Goal: Check status: Check status

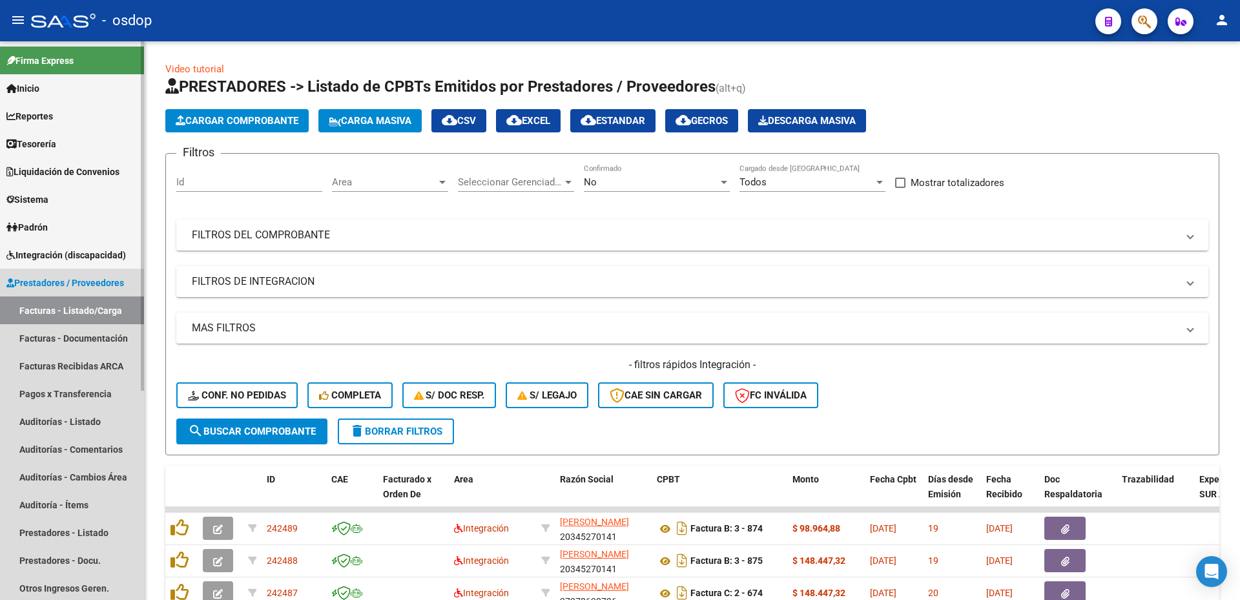
click at [37, 277] on span "Prestadores / Proveedores" at bounding box center [65, 283] width 118 height 14
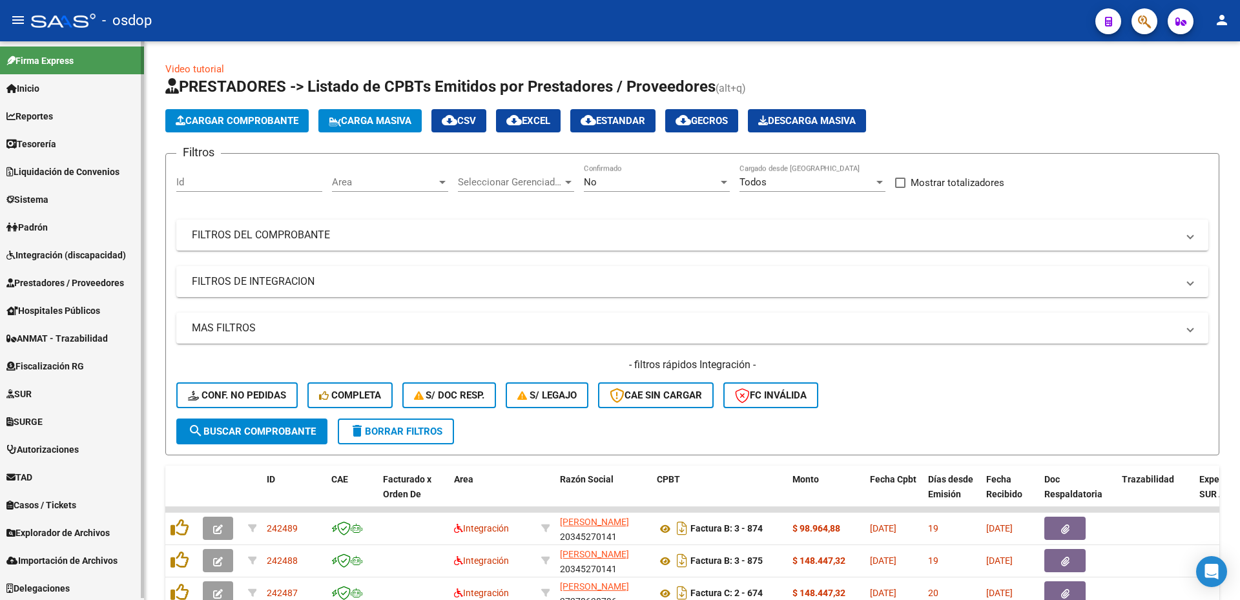
click at [38, 246] on link "Integración (discapacidad)" at bounding box center [72, 255] width 144 height 28
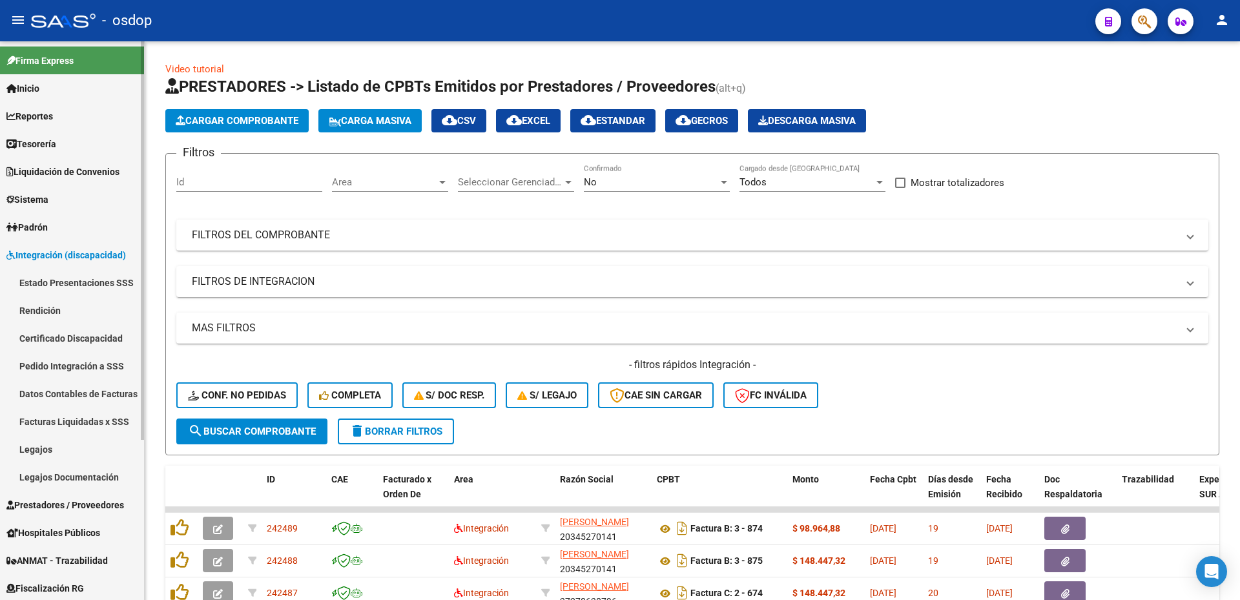
click at [57, 369] on link "Pedido Integración a SSS" at bounding box center [72, 366] width 144 height 28
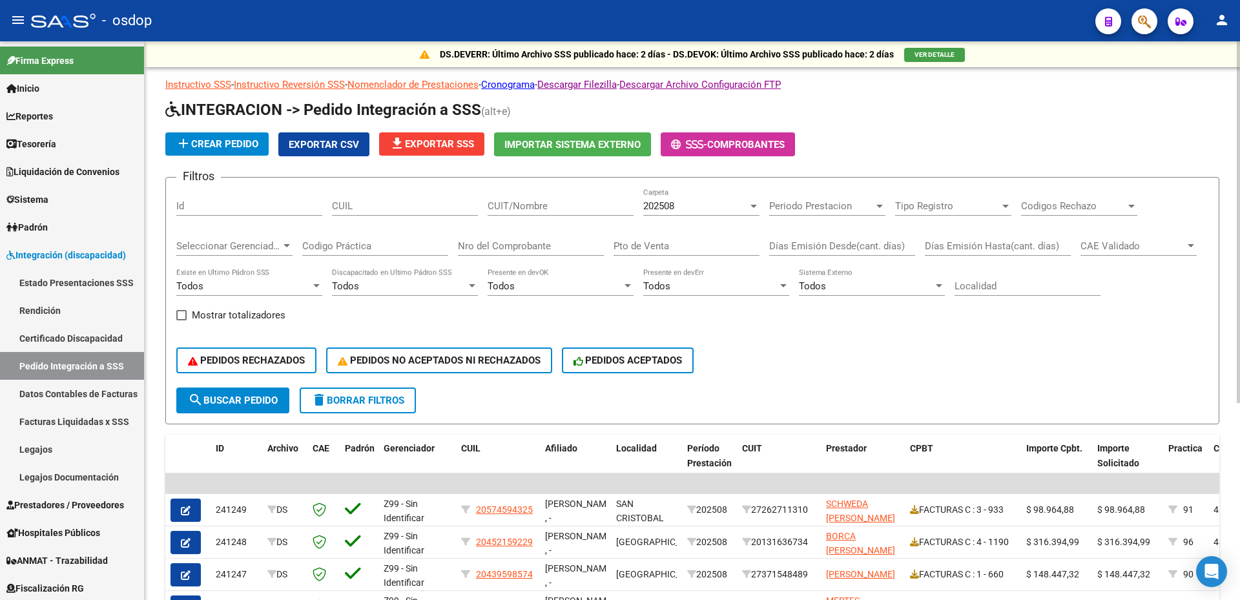
click at [233, 205] on input "Id" at bounding box center [249, 206] width 146 height 12
paste input "238198"
click at [718, 203] on div "202508" at bounding box center [695, 206] width 105 height 12
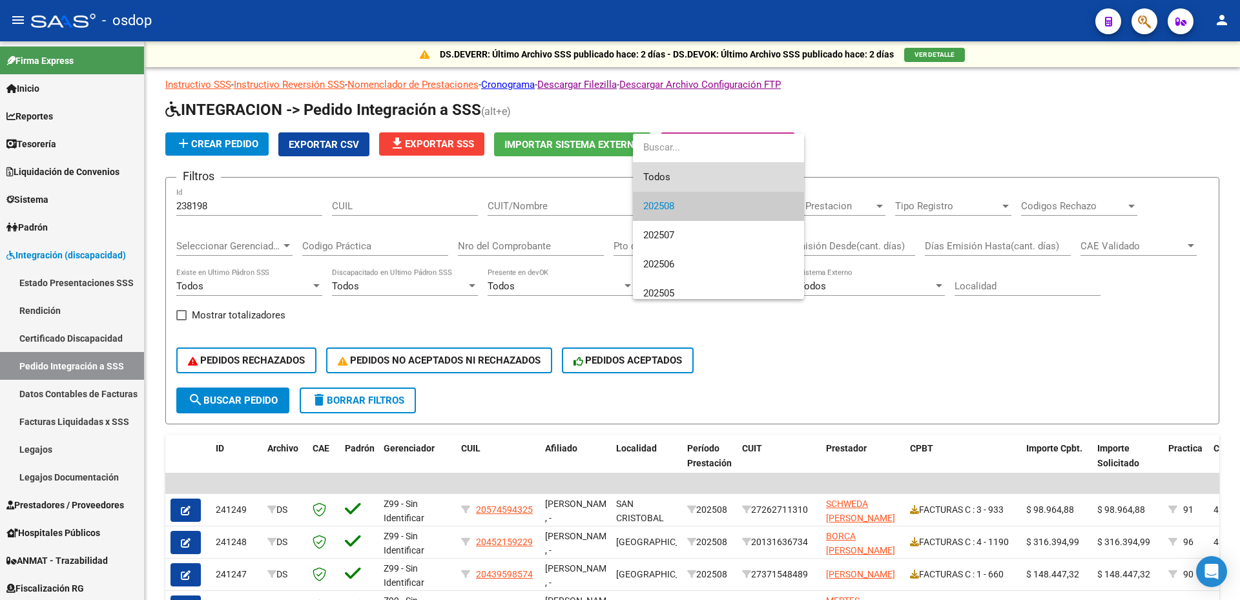
click at [678, 180] on span "Todos" at bounding box center [718, 177] width 150 height 29
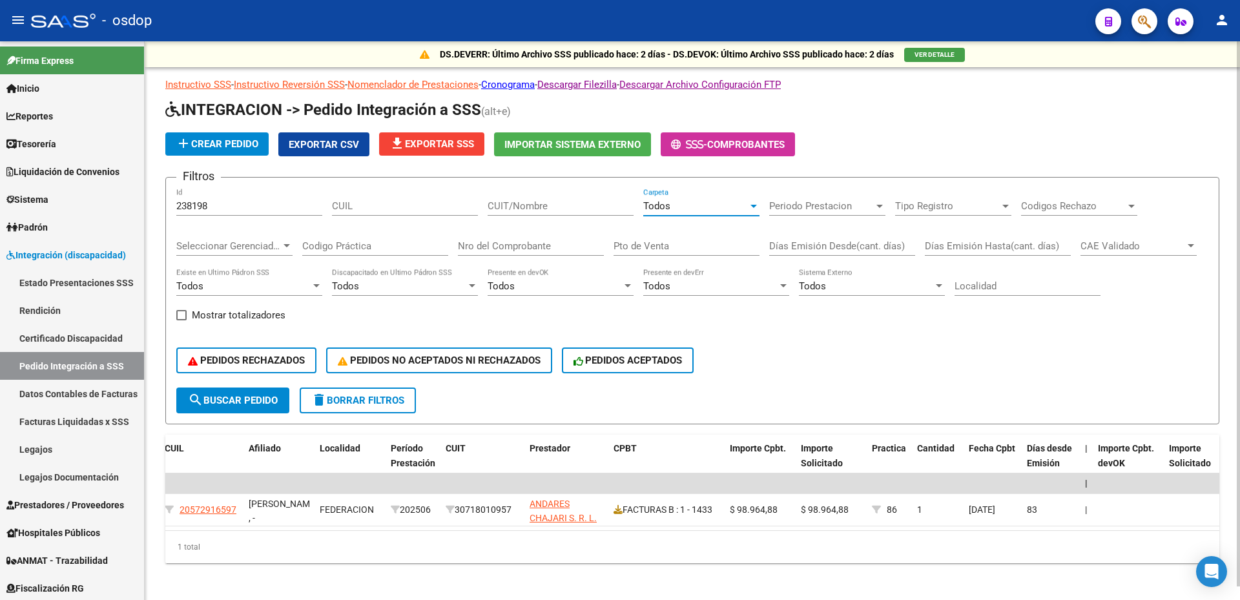
scroll to position [0, 343]
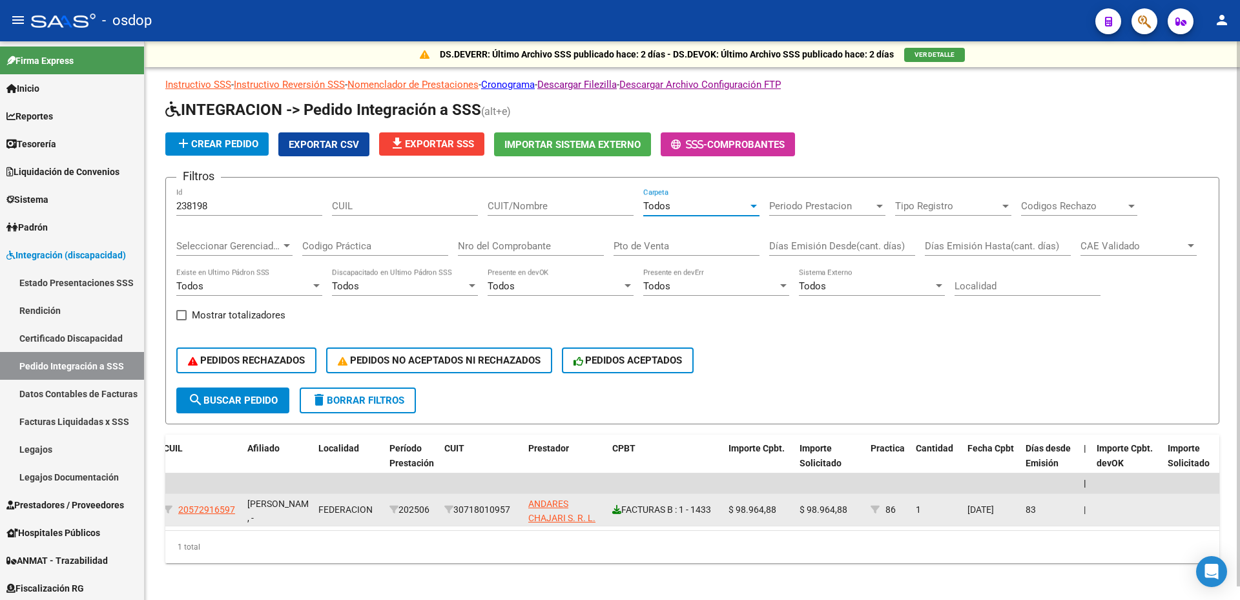
click at [620, 510] on icon at bounding box center [616, 509] width 9 height 9
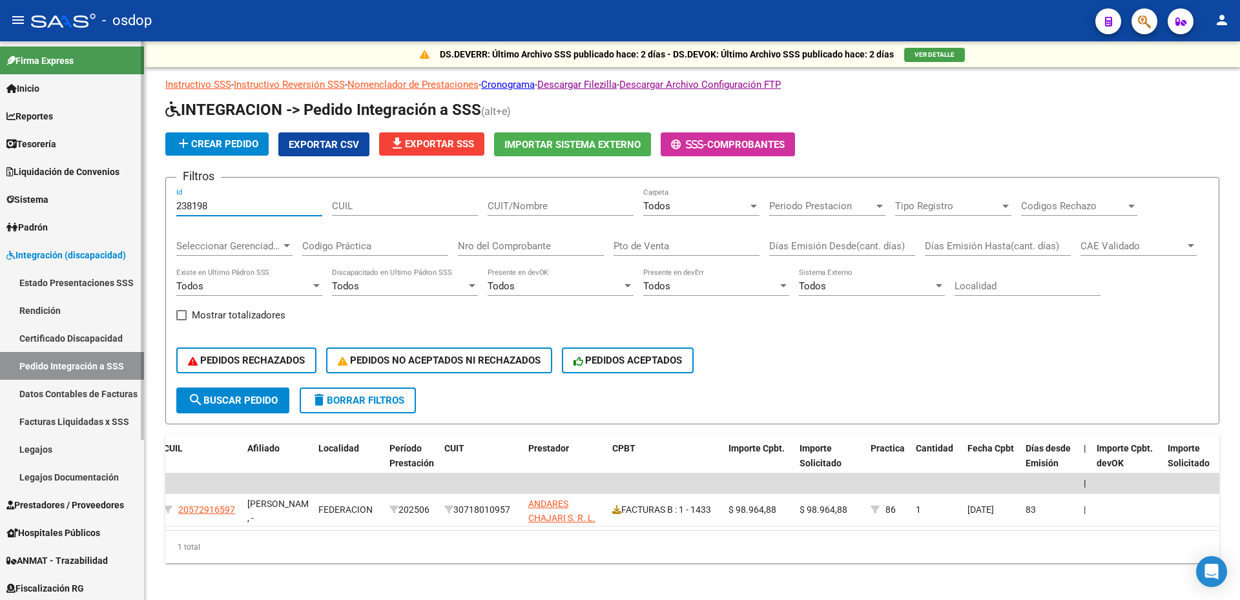
drag, startPoint x: 224, startPoint y: 205, endPoint x: 123, endPoint y: 203, distance: 101.4
click at [123, 203] on mat-sidenav-container "Firma Express Inicio Calendario SSS Instructivos Contacto OS Reportes Tablero d…" at bounding box center [620, 320] width 1240 height 559
paste input "9023"
type input "239023"
click at [247, 244] on span "Seleccionar Gerenciador" at bounding box center [228, 246] width 105 height 12
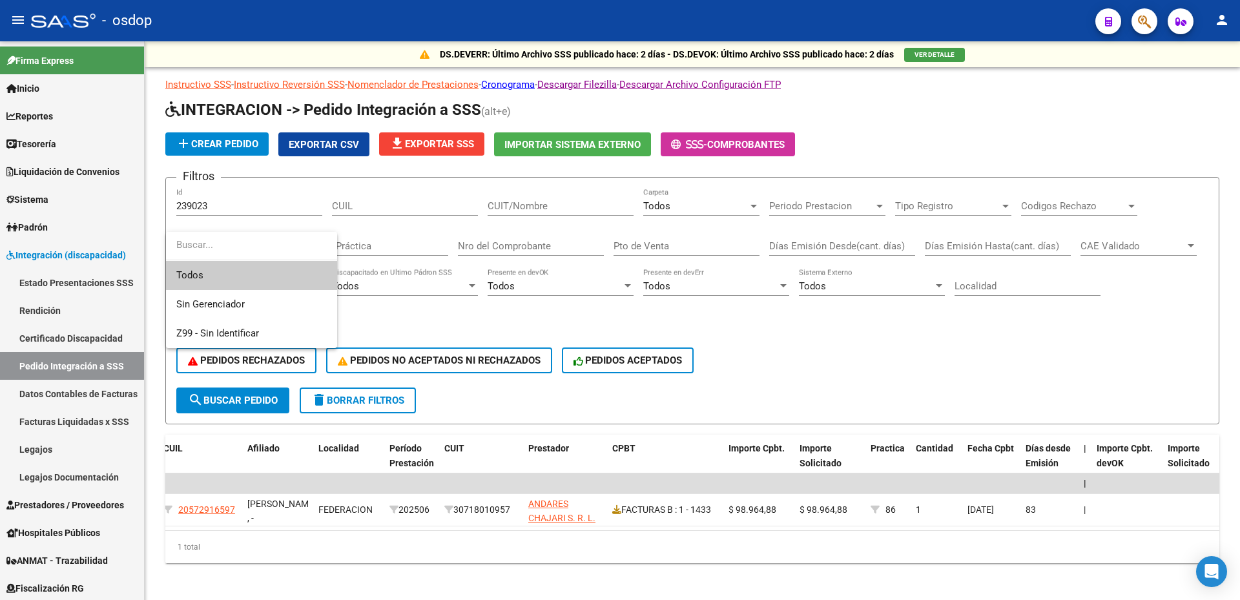
click at [245, 398] on div at bounding box center [620, 300] width 1240 height 600
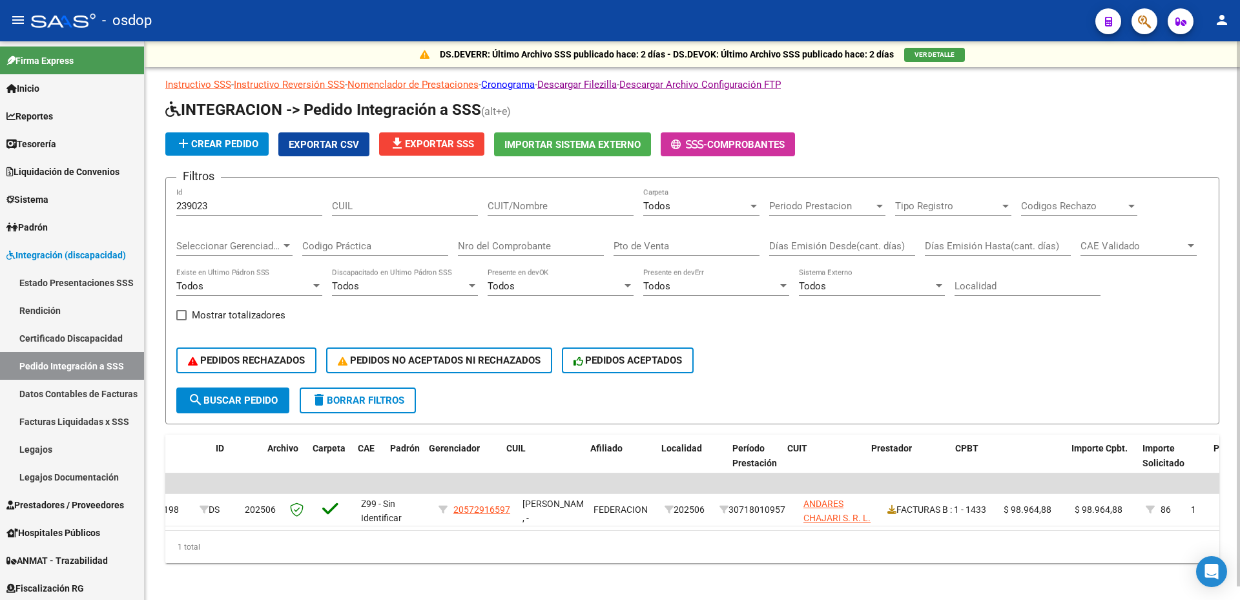
scroll to position [0, 0]
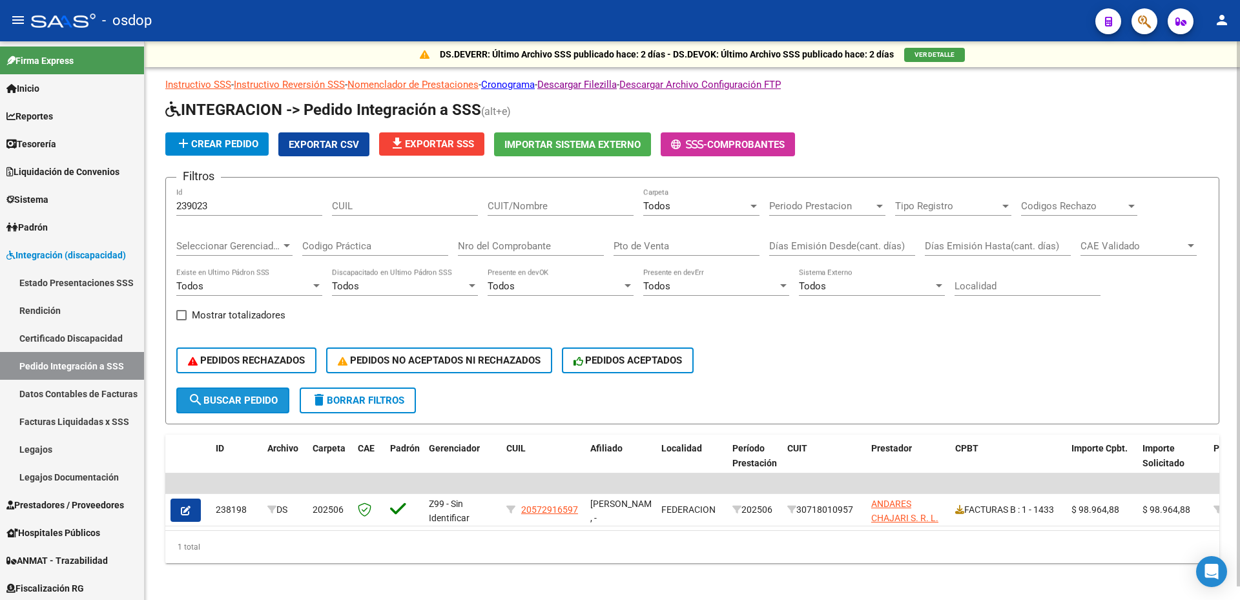
click at [207, 402] on span "search Buscar Pedido" at bounding box center [233, 401] width 90 height 12
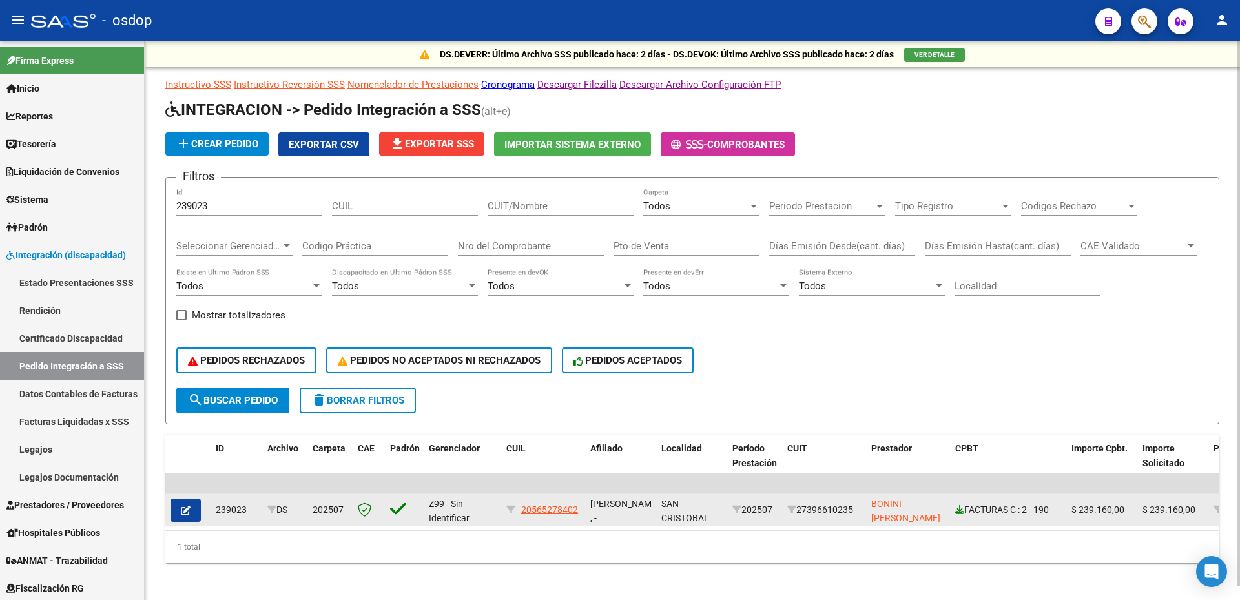
click at [963, 506] on icon at bounding box center [959, 509] width 9 height 9
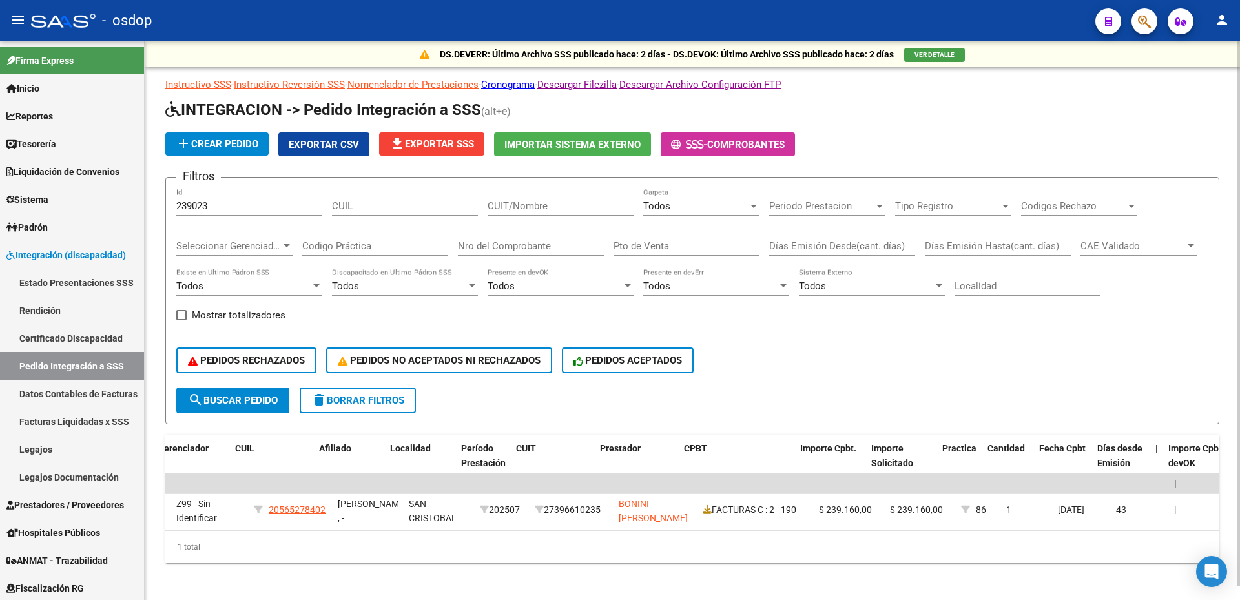
scroll to position [0, 274]
